Goal: Task Accomplishment & Management: Manage account settings

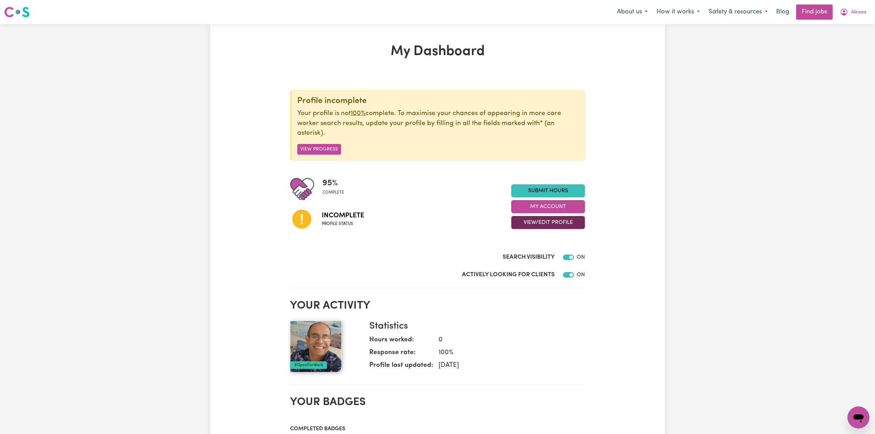
drag, startPoint x: 561, startPoint y: 224, endPoint x: 558, endPoint y: 230, distance: 6.2
click at [560, 226] on button "View/Edit Profile" at bounding box center [549, 222] width 74 height 13
click at [533, 258] on link "Edit Profile" at bounding box center [544, 254] width 64 height 14
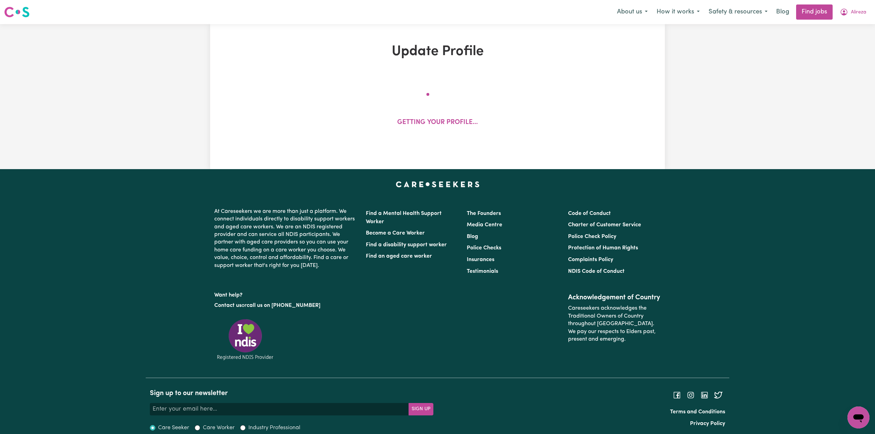
select select "[DEMOGRAPHIC_DATA]"
select select "[DEMOGRAPHIC_DATA] Citizen"
select select "Studying a healthcare related degree or qualification"
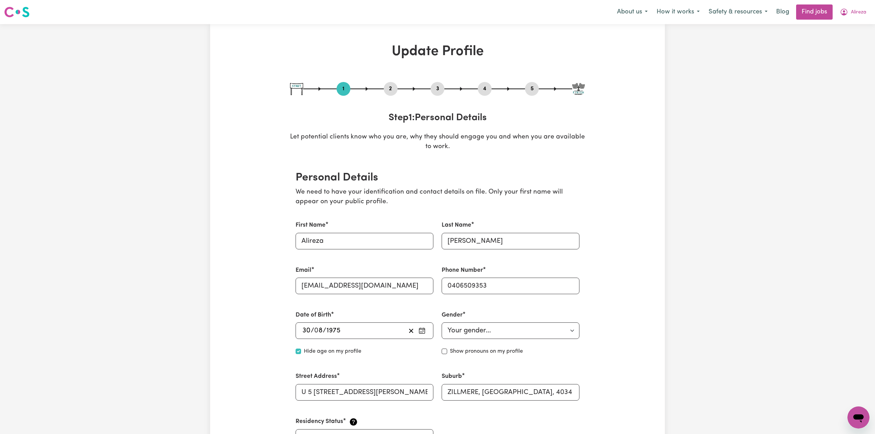
drag, startPoint x: 388, startPoint y: 85, endPoint x: 373, endPoint y: 117, distance: 35.3
click at [389, 87] on button "2" at bounding box center [391, 88] width 14 height 9
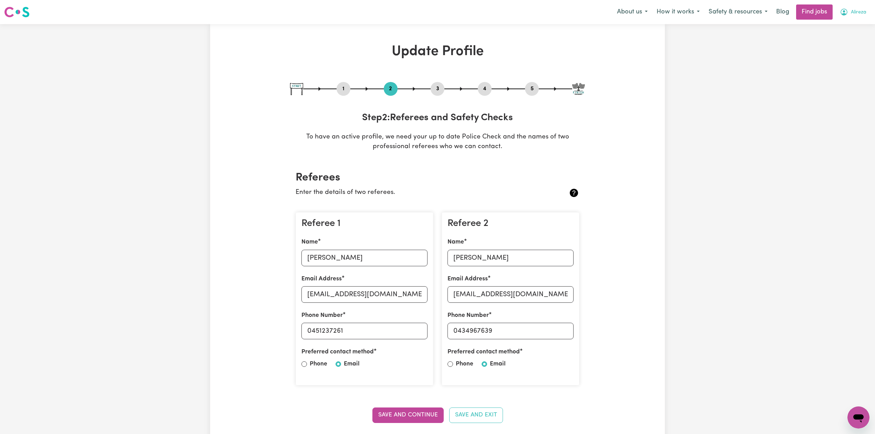
click at [860, 8] on button "Alireza" at bounding box center [854, 12] width 36 height 14
click at [840, 51] on link "Logout" at bounding box center [844, 52] width 54 height 13
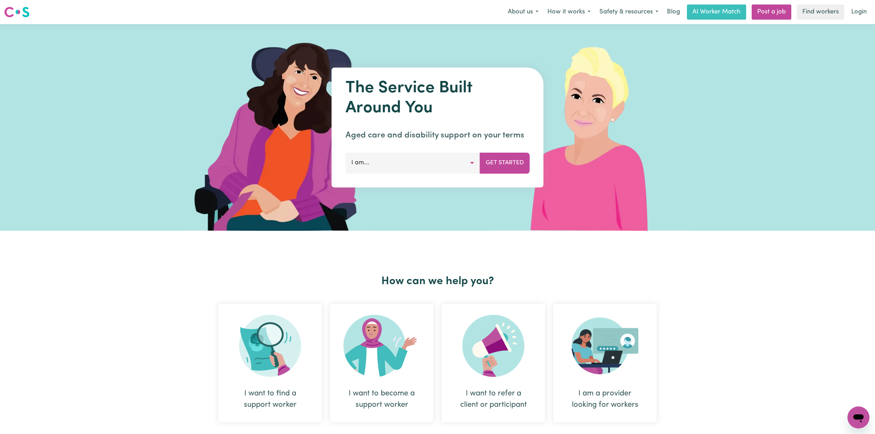
click at [872, 9] on div "Menu About us How it works Safety & resources Blog AI Worker Match Post a job F…" at bounding box center [437, 12] width 875 height 16
click at [860, 11] on link "Login" at bounding box center [860, 11] width 24 height 15
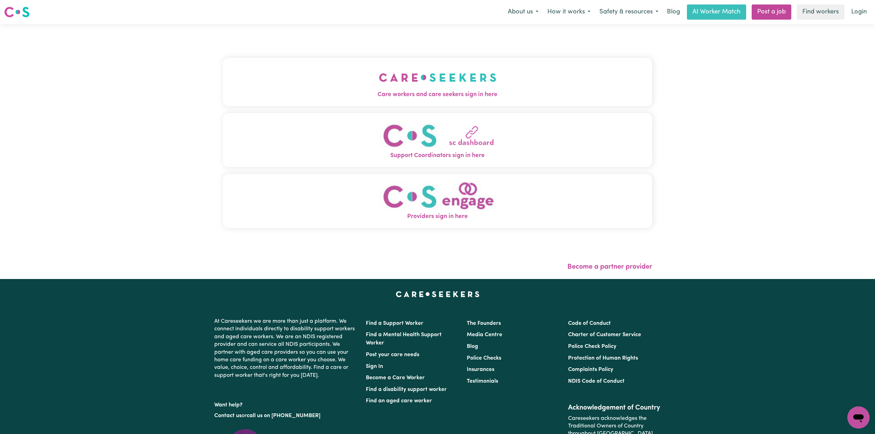
click at [253, 103] on button "Care workers and care seekers sign in here" at bounding box center [437, 82] width 429 height 48
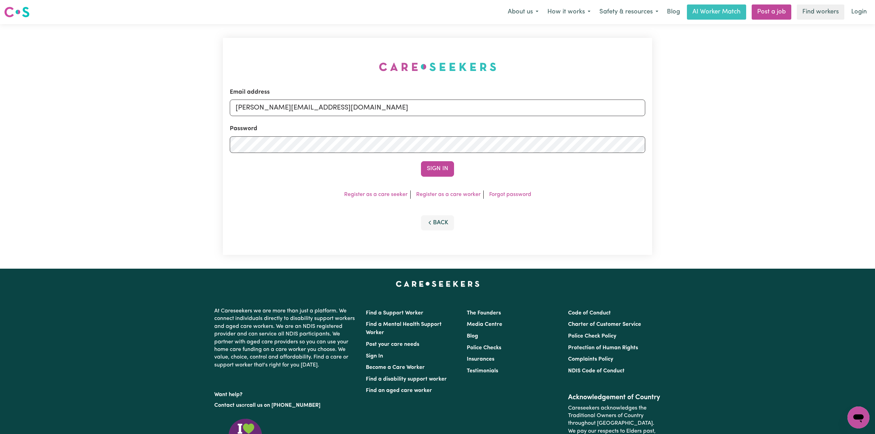
click at [286, 97] on div "Email address [PERSON_NAME][EMAIL_ADDRESS][DOMAIN_NAME]" at bounding box center [438, 102] width 416 height 28
click at [298, 110] on input "[PERSON_NAME][EMAIL_ADDRESS][DOMAIN_NAME]" at bounding box center [438, 108] width 416 height 17
drag, startPoint x: 271, startPoint y: 104, endPoint x: 422, endPoint y: 130, distance: 153.6
click at [435, 109] on input "Superuser~[EMAIL_ADDRESS][DOMAIN_NAME]" at bounding box center [438, 108] width 416 height 17
type input "Superuser~[EMAIL_ADDRESS][DOMAIN_NAME]"
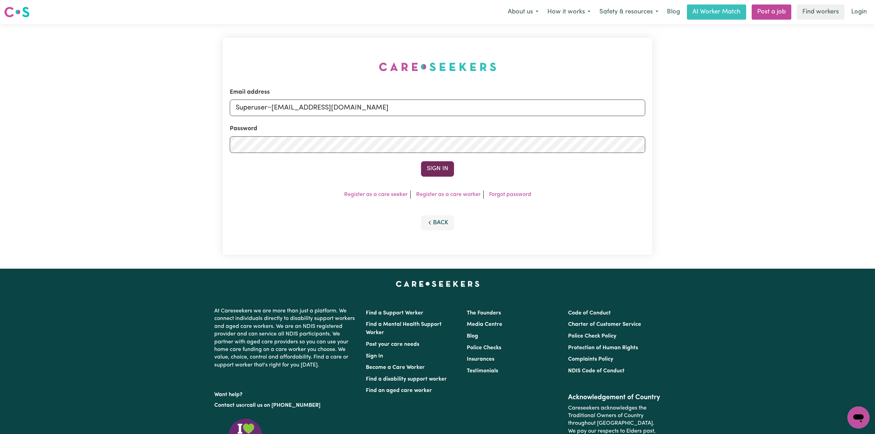
click at [428, 162] on button "Sign In" at bounding box center [437, 168] width 33 height 15
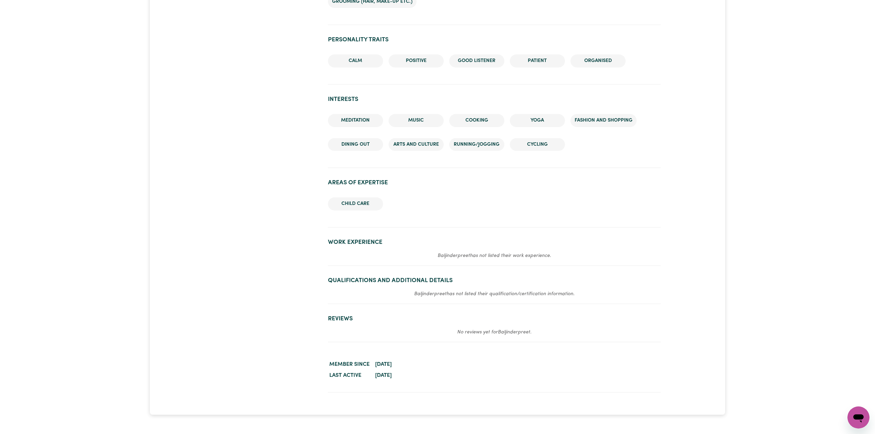
scroll to position [618, 0]
